Goal: Obtain resource: Download file/media

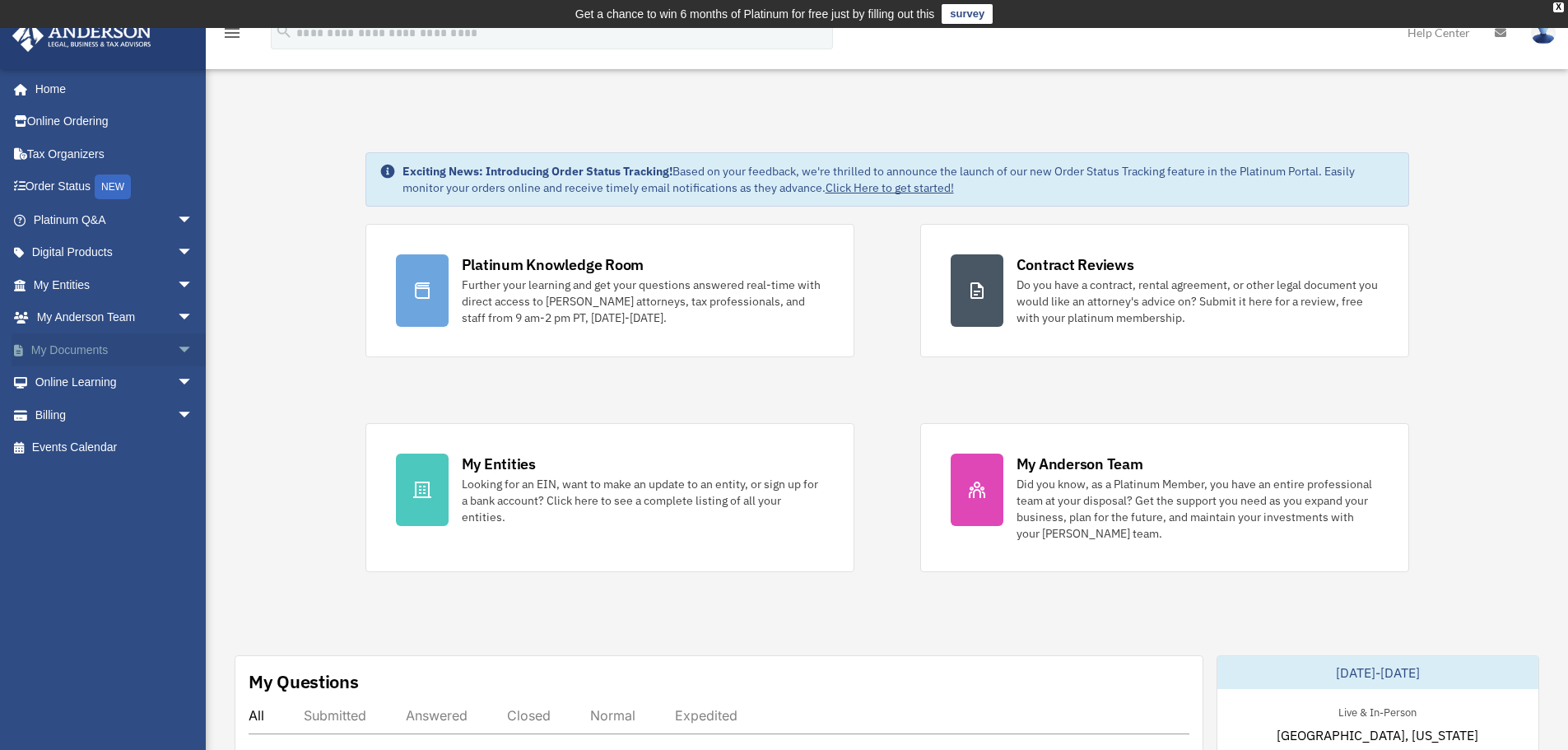
click at [109, 347] on link "My Documents arrow_drop_down" at bounding box center [114, 350] width 206 height 33
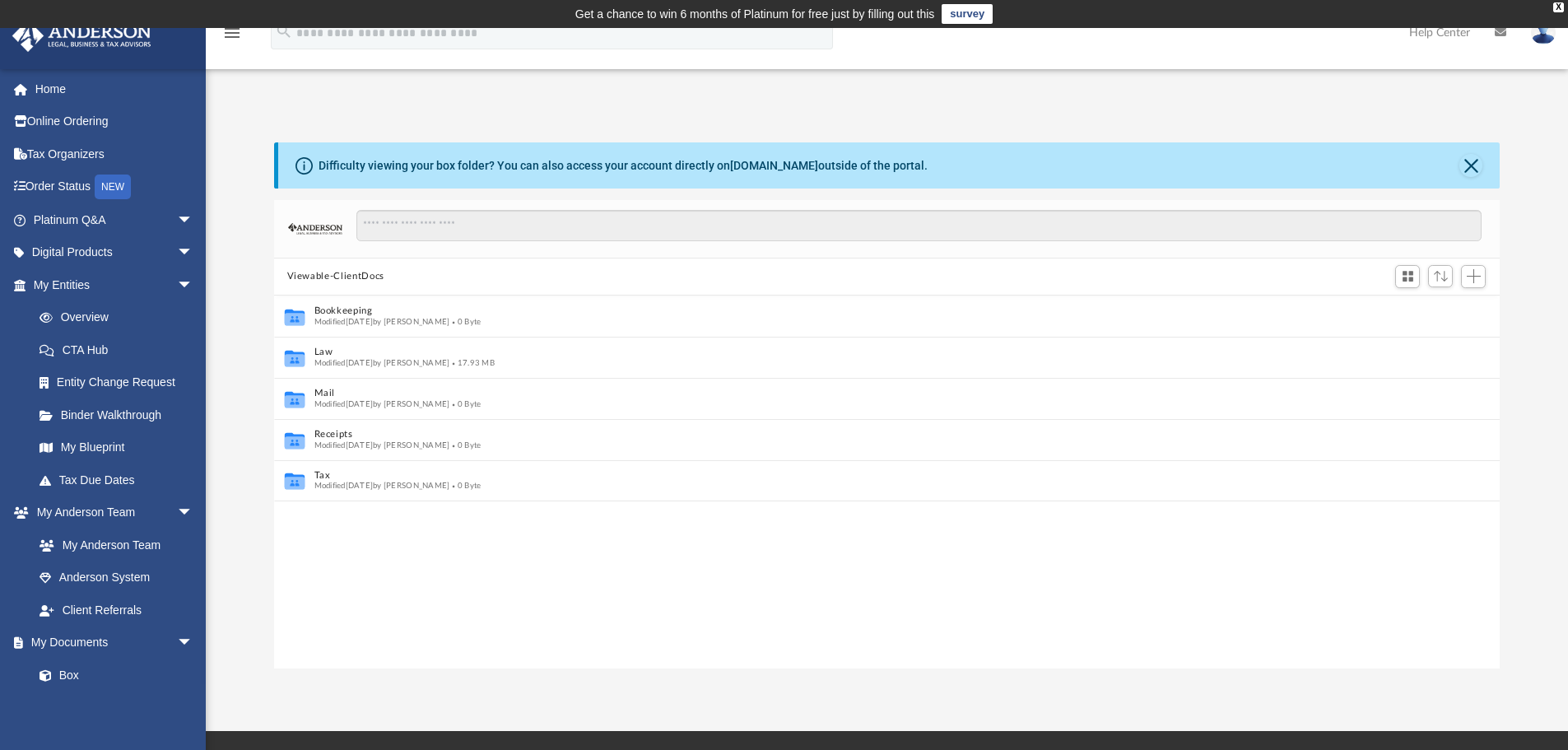
scroll to position [13, 13]
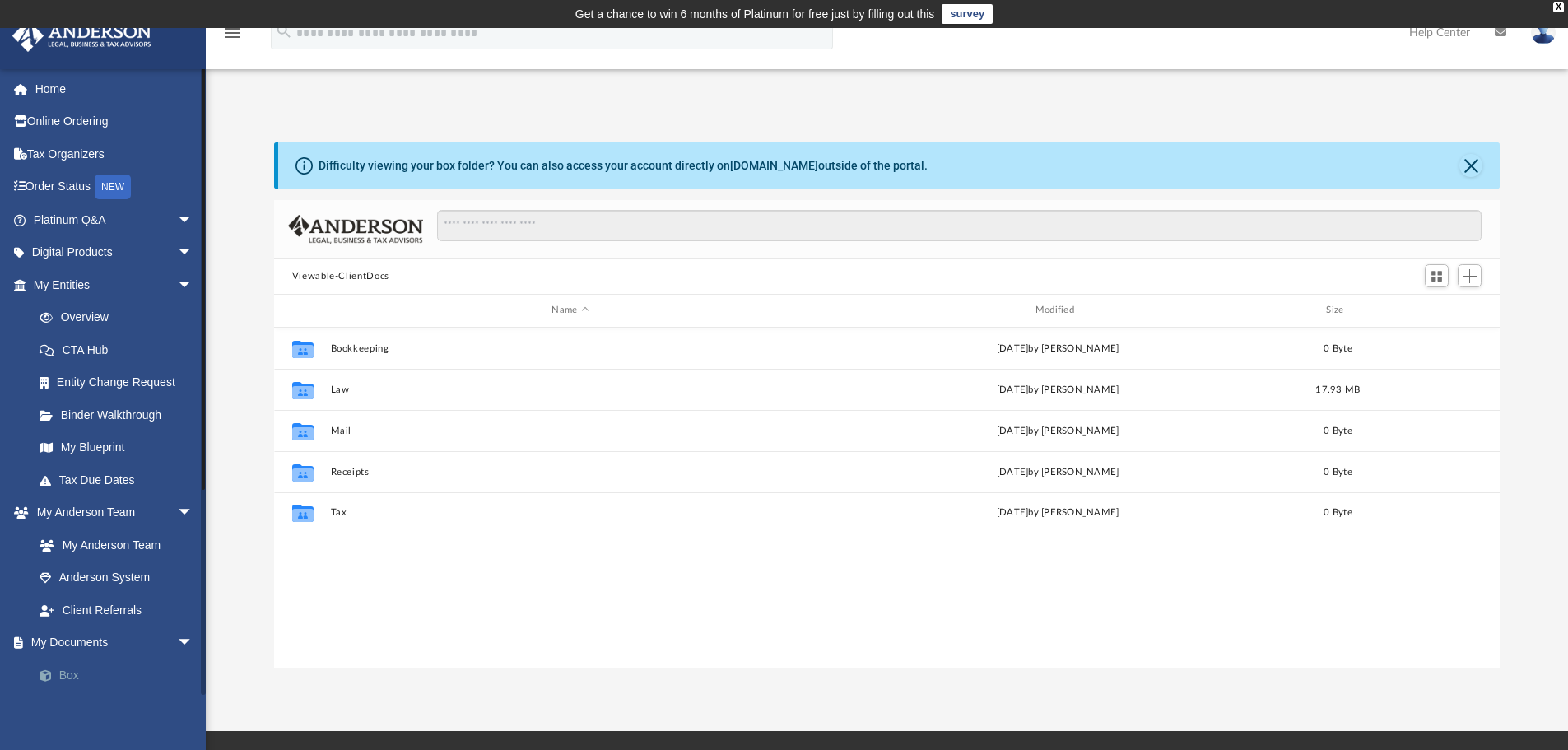
click at [68, 681] on link "Box" at bounding box center [121, 676] width 196 height 33
click at [66, 675] on link "Box" at bounding box center [121, 676] width 196 height 33
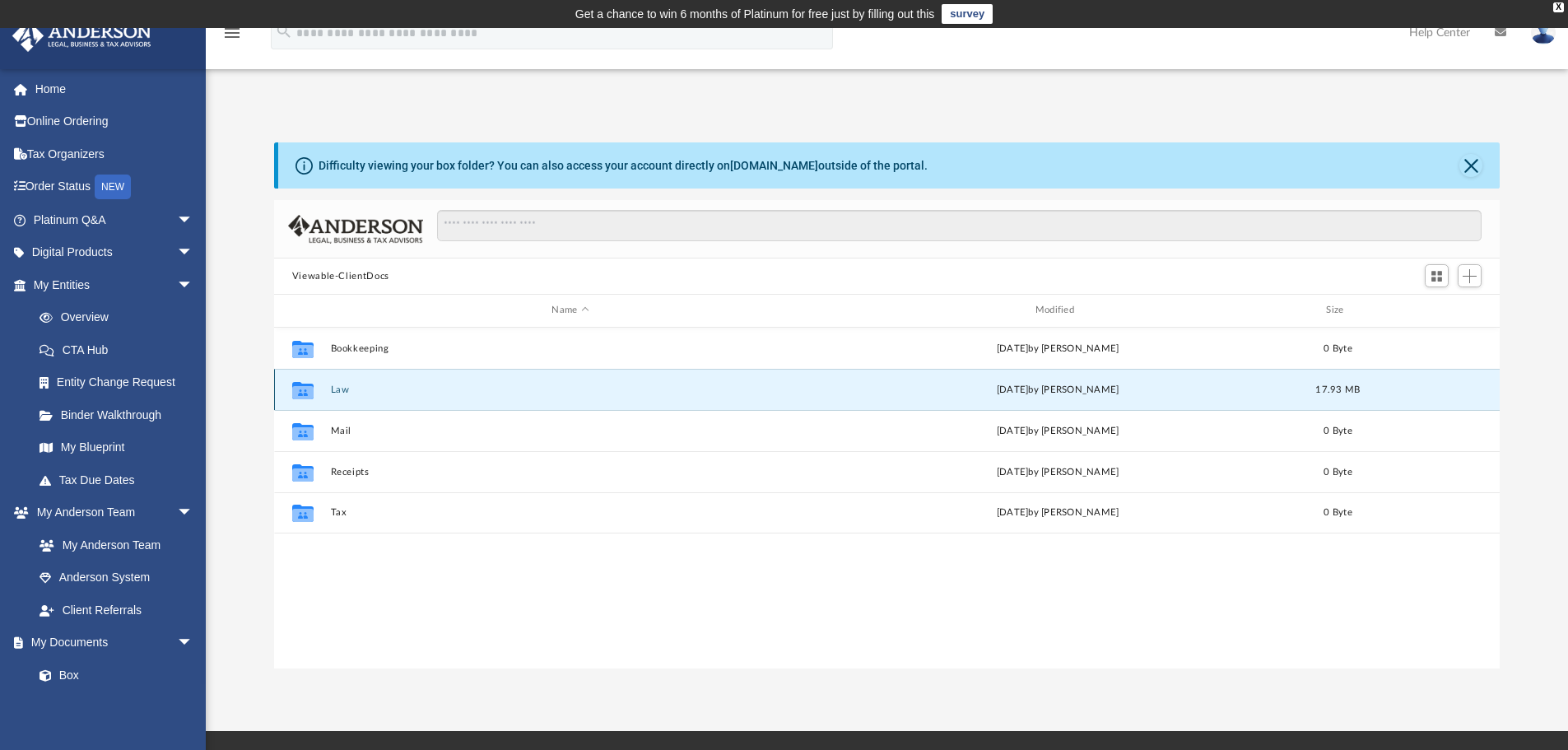
click at [336, 389] on button "Law" at bounding box center [570, 389] width 480 height 11
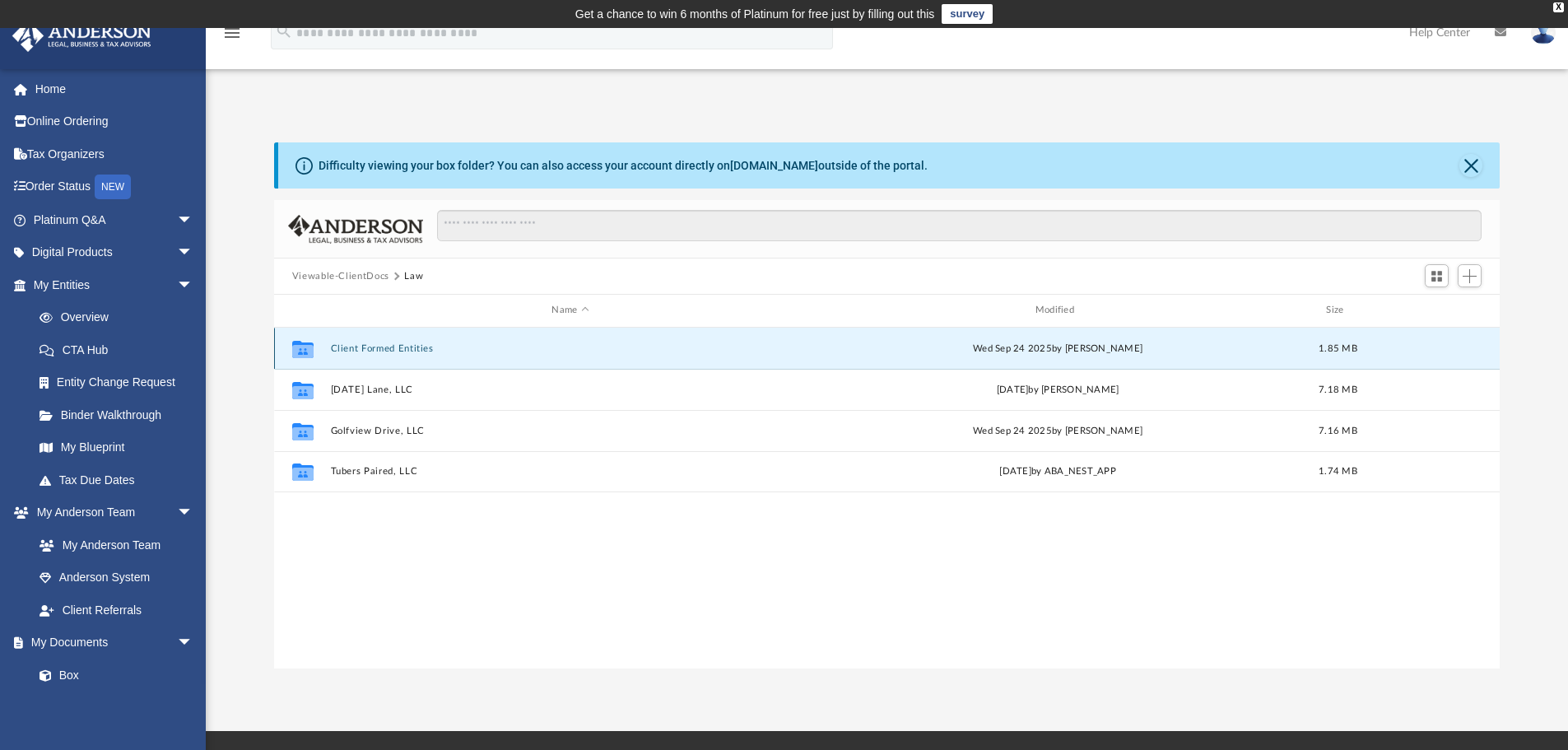
click at [393, 350] on button "Client Formed Entities" at bounding box center [570, 348] width 480 height 11
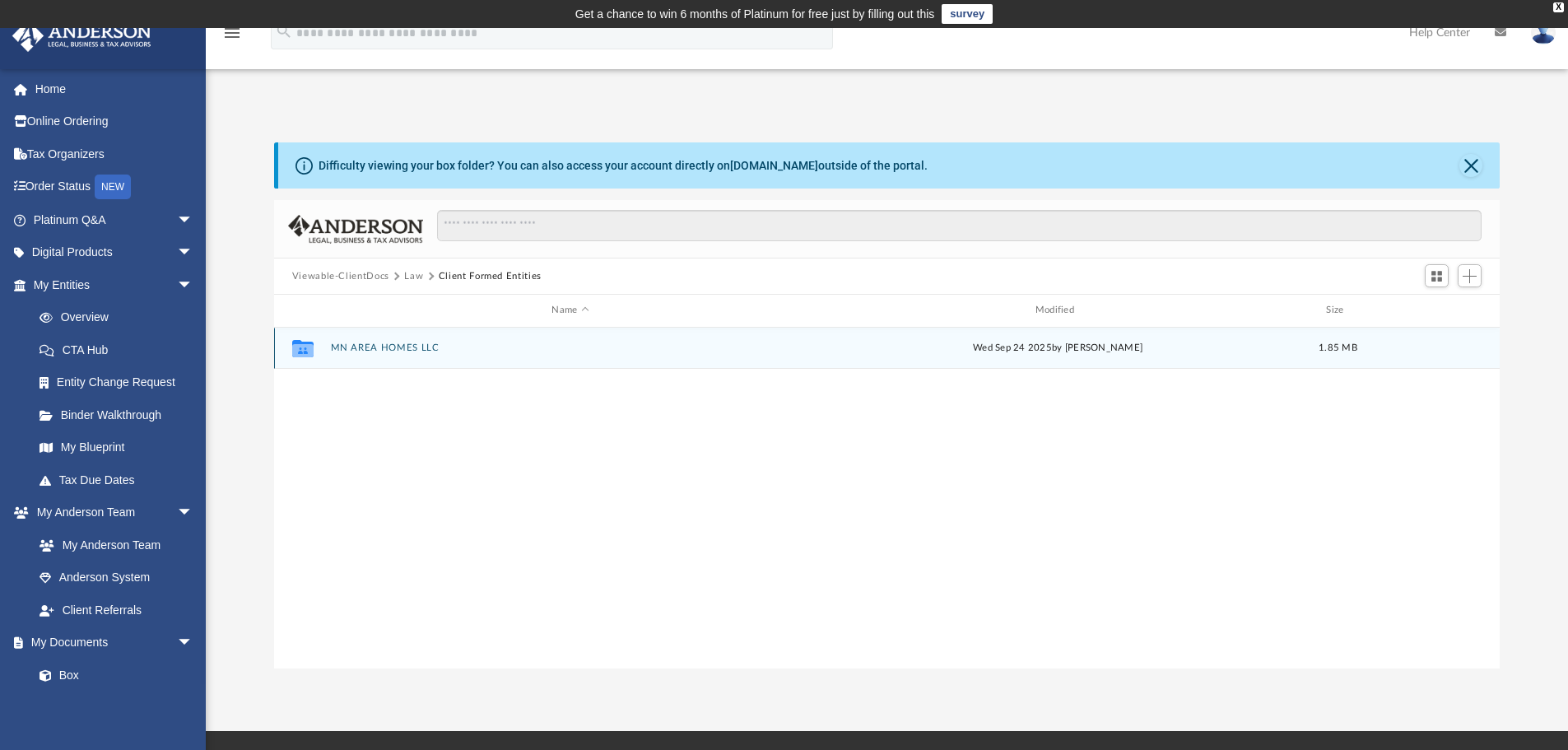
click at [376, 343] on button "MN AREA HOMES LLC" at bounding box center [570, 347] width 480 height 11
click at [363, 347] on button "Initial Docs" at bounding box center [570, 347] width 480 height 11
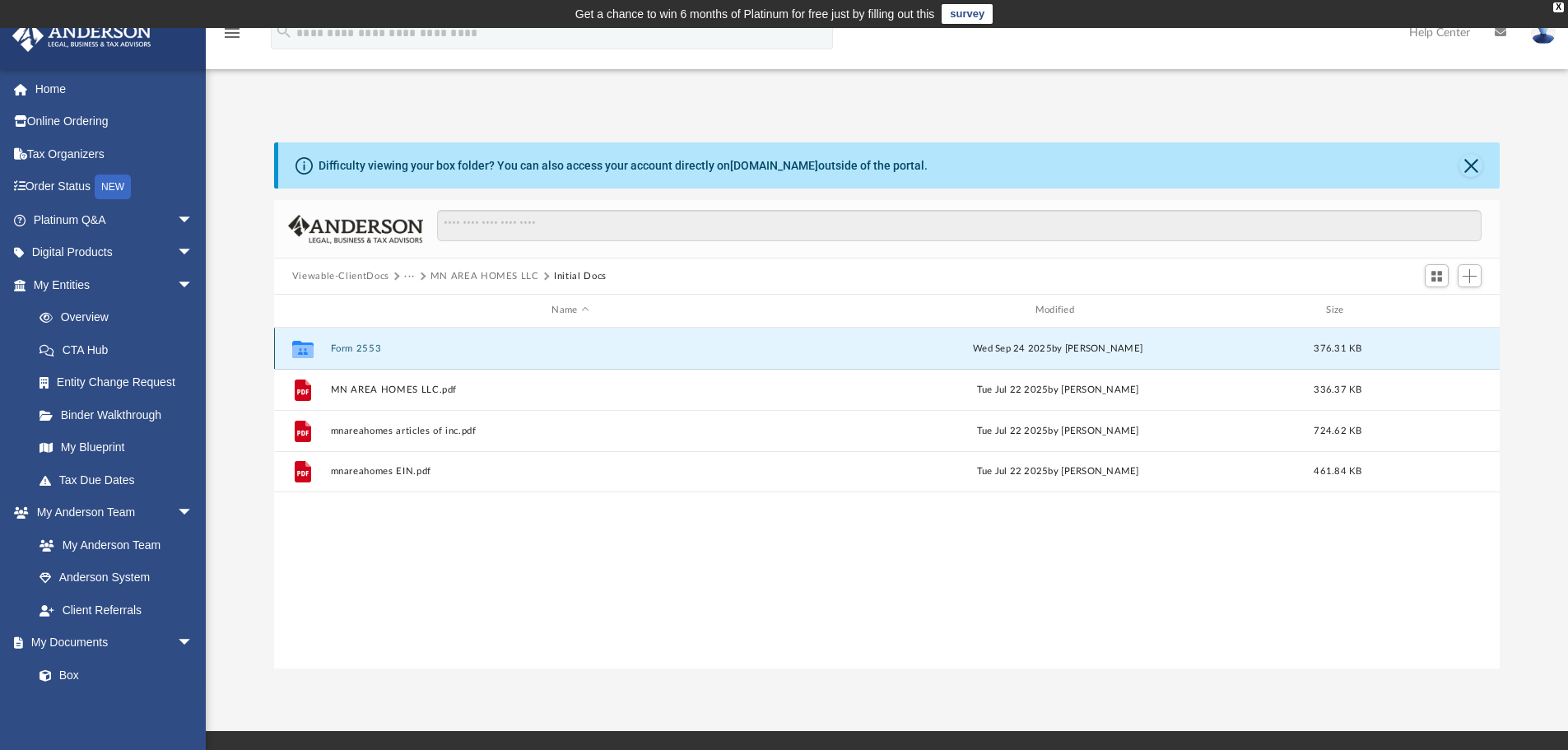
click at [355, 349] on button "Form 2553" at bounding box center [570, 348] width 480 height 11
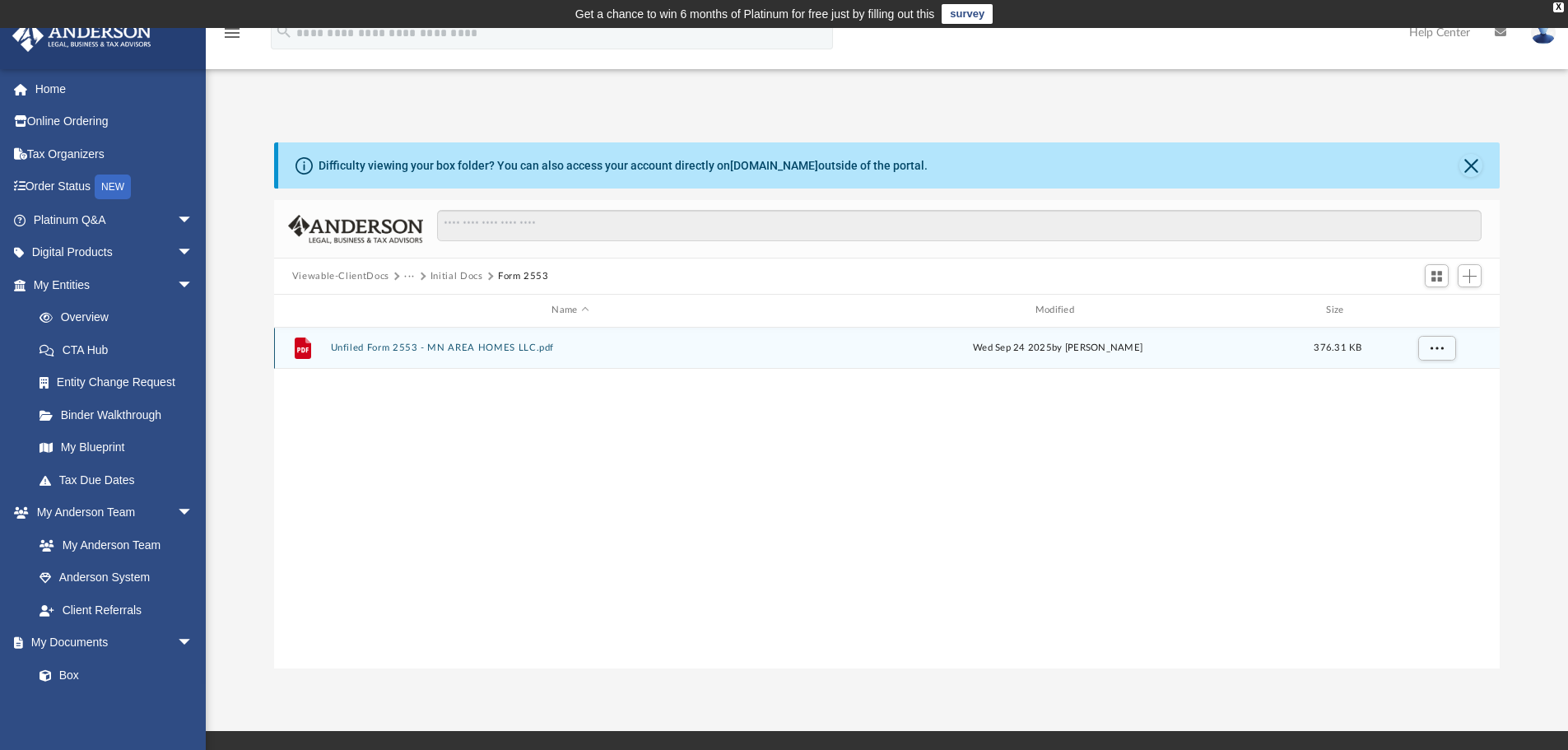
click at [464, 345] on button "Unfiled Form 2553 - MN AREA HOMES LLC.pdf" at bounding box center [570, 347] width 480 height 11
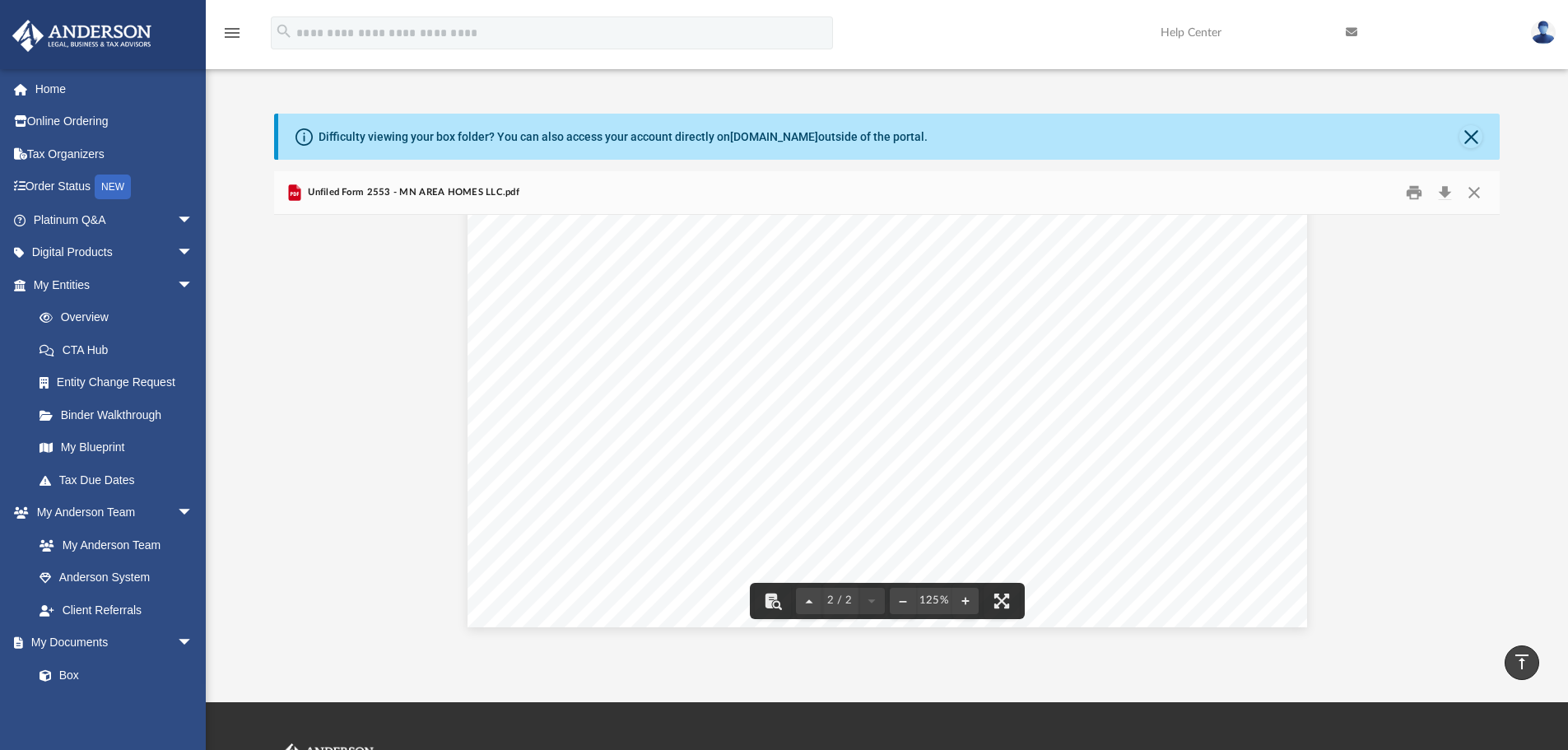
scroll to position [1387, 0]
click at [1420, 196] on button "Print" at bounding box center [1415, 193] width 33 height 25
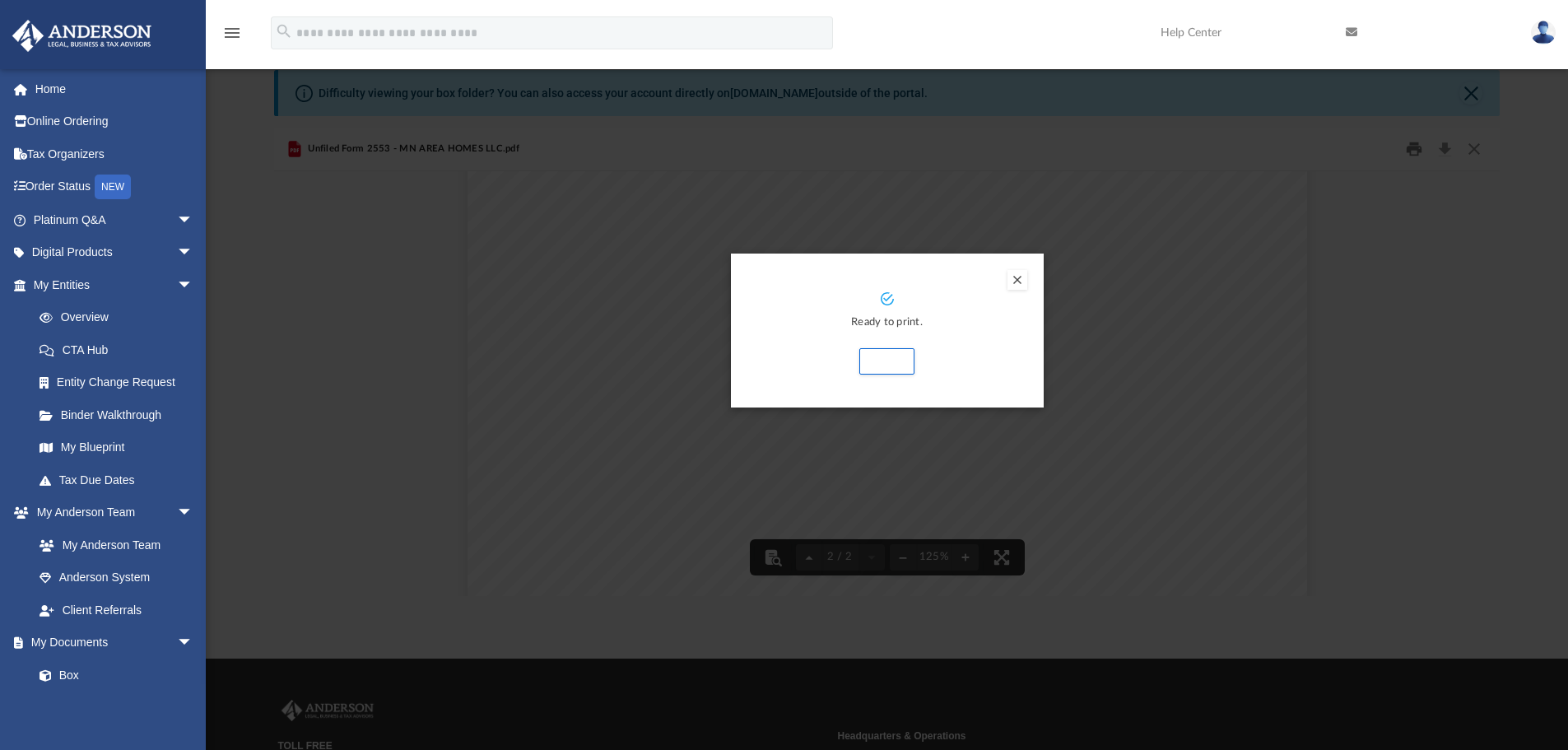
scroll to position [111, 0]
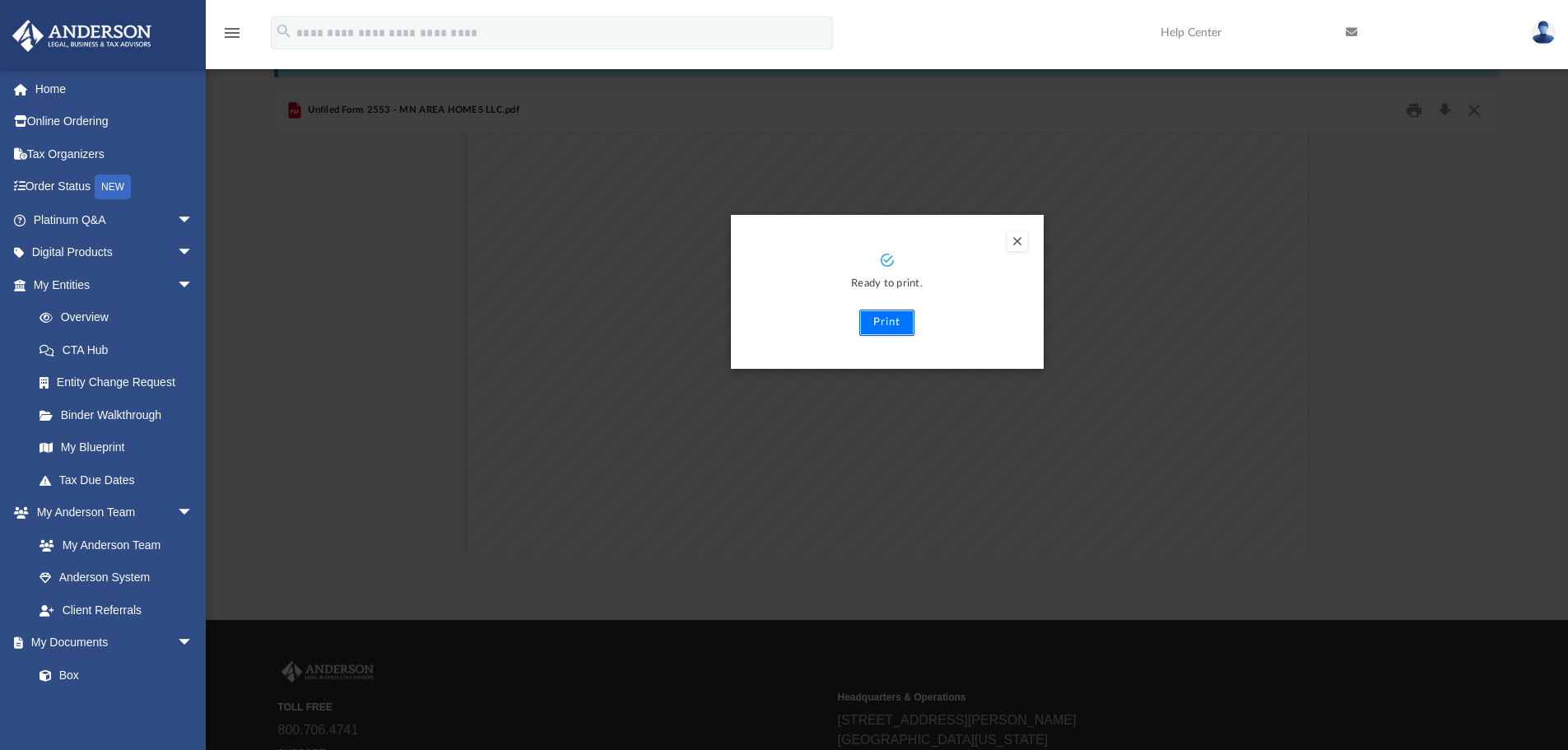
click at [893, 326] on button "Print" at bounding box center [887, 323] width 55 height 26
